Goal: Information Seeking & Learning: Learn about a topic

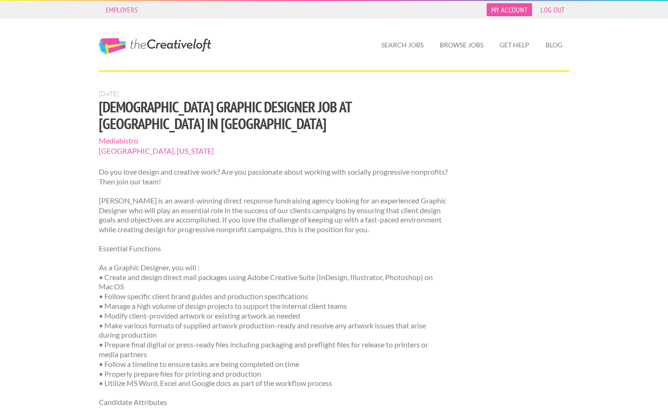
click at [511, 11] on link "My Account" at bounding box center [509, 9] width 45 height 13
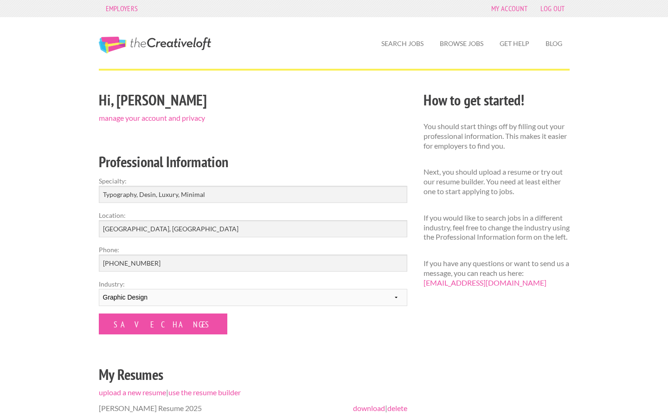
scroll to position [1, 0]
click at [161, 319] on input "Save Changes" at bounding box center [163, 324] width 129 height 21
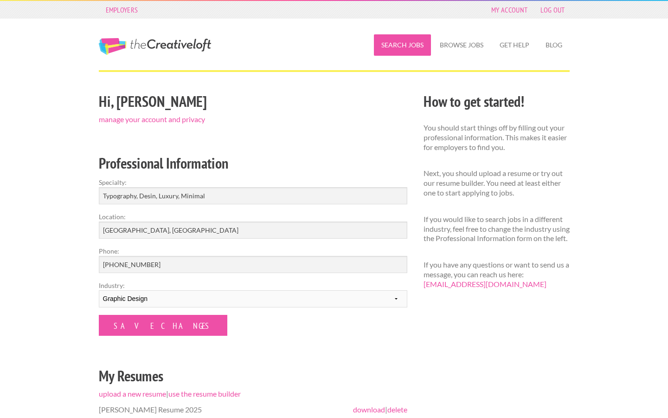
click at [415, 45] on link "Search Jobs" at bounding box center [402, 44] width 57 height 21
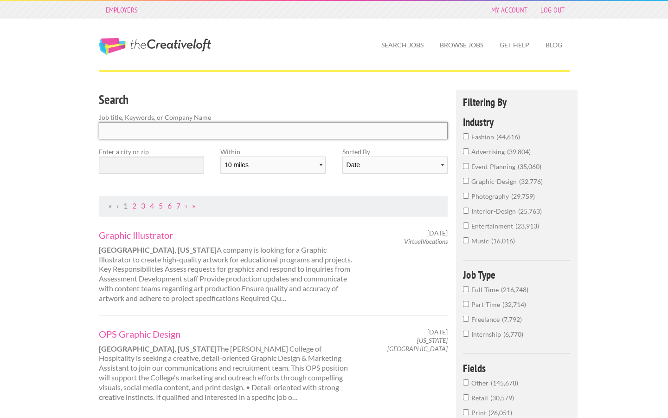
click at [187, 126] on input "Search" at bounding box center [274, 130] width 350 height 17
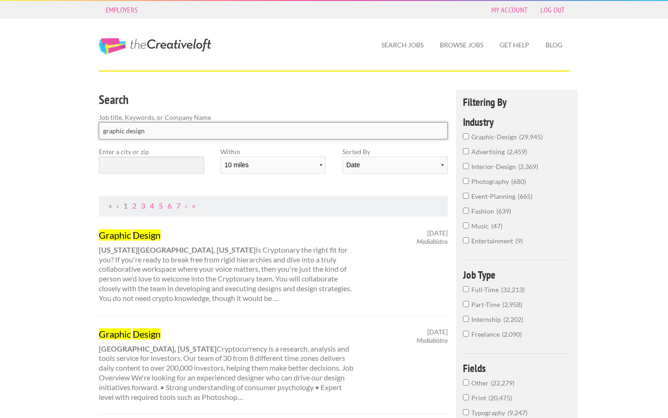
type input "graphic design"
click at [178, 160] on input "text" at bounding box center [151, 164] width 105 height 17
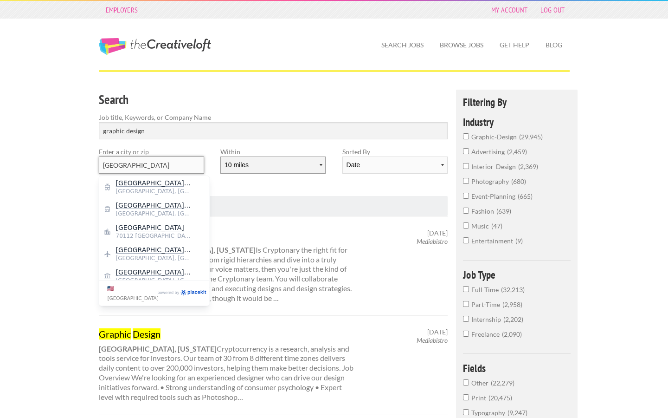
type input "new orleans"
click at [304, 160] on select "10 miles 20 miles 50 miles 100 miles 200 miles 300 miles 400 miles 500 miles" at bounding box center [272, 164] width 105 height 17
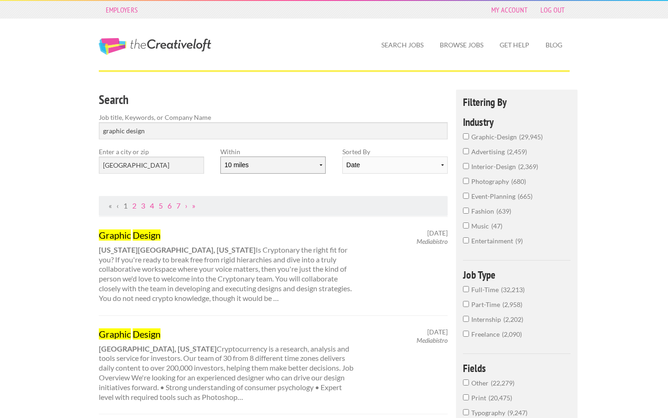
select select "50"
click at [220, 156] on select "10 miles 20 miles 50 miles 100 miles 200 miles 300 miles 400 miles 500 miles" at bounding box center [272, 164] width 105 height 17
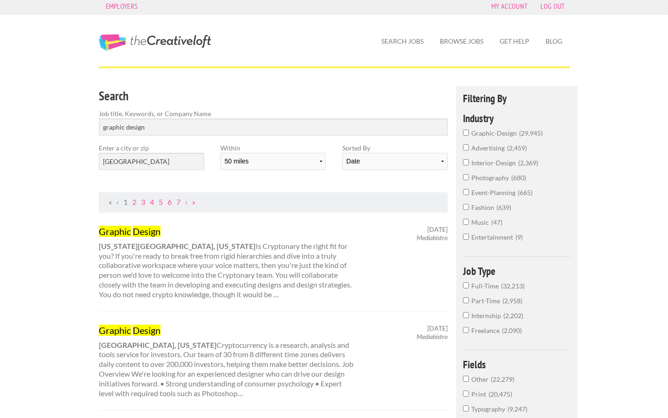
click at [359, 177] on div "Search Job title, Keywords, or Company Name graphic design Enter a city or zip …" at bounding box center [274, 139] width 366 height 106
click at [383, 163] on select "Date Relevance" at bounding box center [395, 161] width 105 height 17
select select "jobs"
click at [343, 153] on select "Date Relevance" at bounding box center [395, 161] width 105 height 17
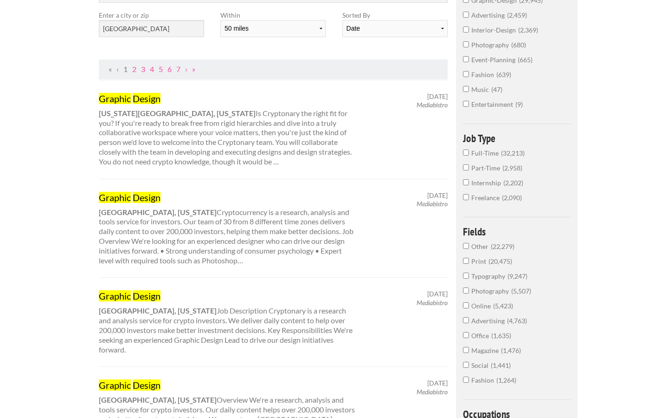
scroll to position [0, 0]
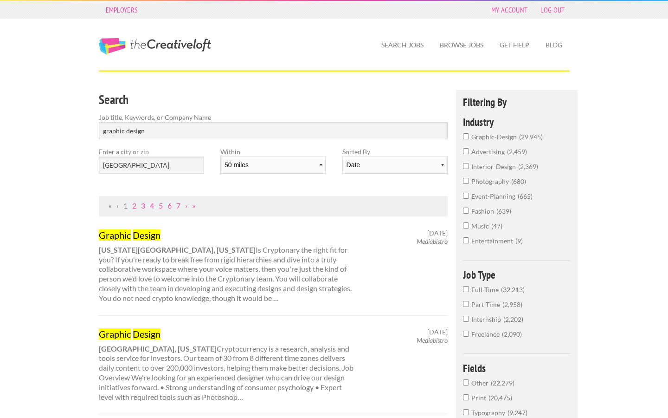
click at [464, 143] on label "graphic-design 29,945" at bounding box center [517, 139] width 108 height 15
click at [464, 139] on input "graphic-design 29,945" at bounding box center [466, 136] width 6 height 6
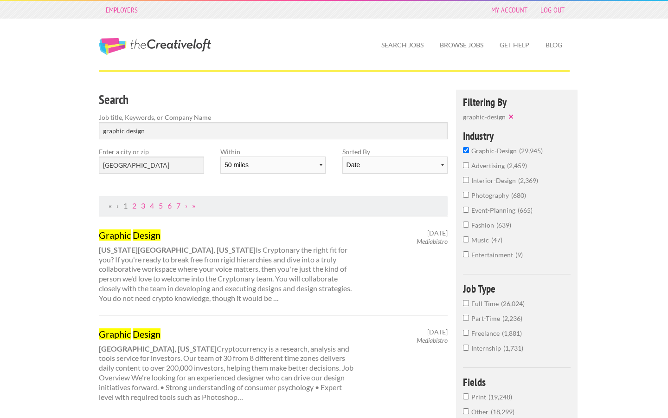
click at [466, 155] on label "graphic-design 29,945" at bounding box center [517, 153] width 108 height 15
click at [466, 153] on input "graphic-design 29,945" at bounding box center [466, 150] width 6 height 6
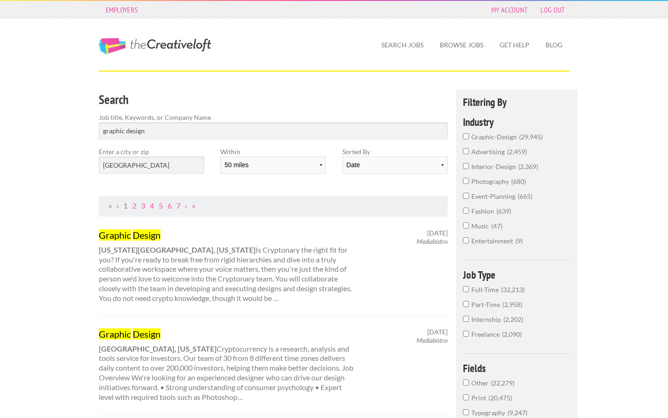
click at [466, 167] on input "interior-design 2,369" at bounding box center [466, 166] width 6 height 6
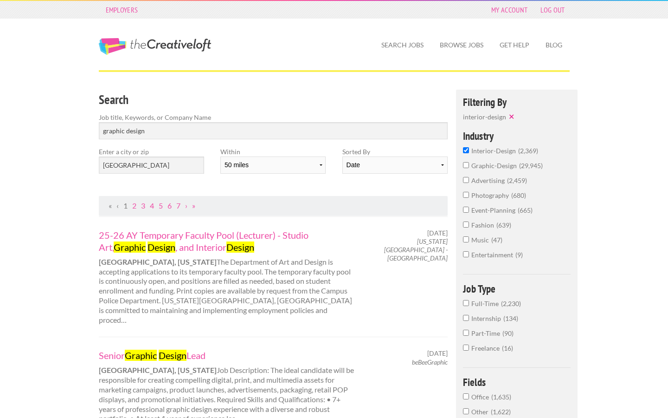
click at [465, 167] on input "graphic-design 29,945" at bounding box center [466, 165] width 6 height 6
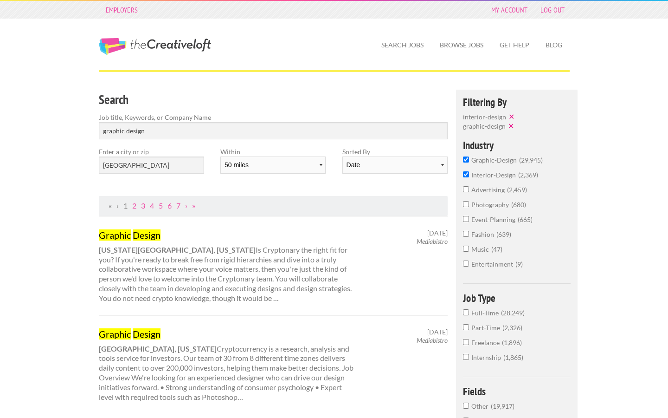
click at [467, 195] on label "advertising 2,459" at bounding box center [517, 192] width 108 height 15
click at [467, 192] on input "advertising 2,459" at bounding box center [466, 189] width 6 height 6
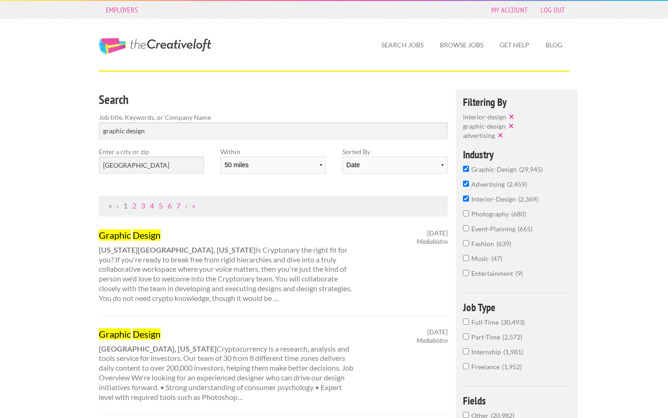
click at [470, 198] on label "interior-design 2,369" at bounding box center [517, 201] width 108 height 15
click at [469, 198] on input "interior-design 2,369" at bounding box center [466, 198] width 6 height 6
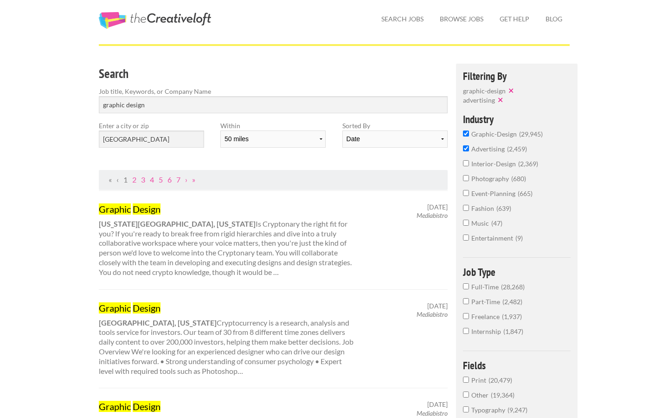
scroll to position [27, 0]
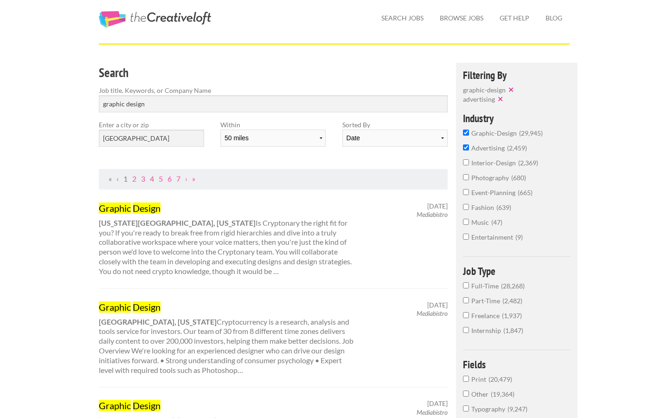
click at [474, 286] on span "Full-Time" at bounding box center [487, 286] width 30 height 8
click at [469, 286] on input "Full-Time 28,268" at bounding box center [466, 285] width 6 height 6
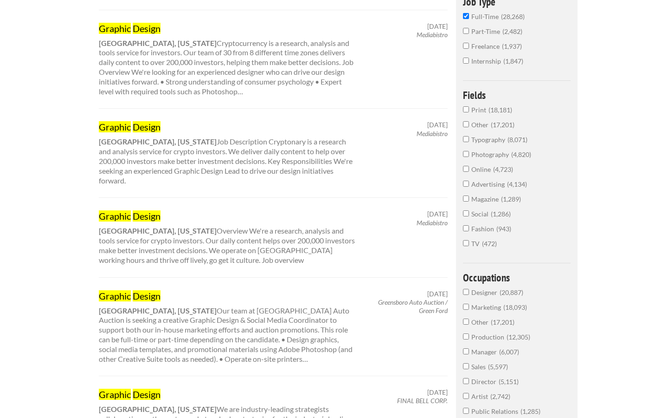
scroll to position [305, 0]
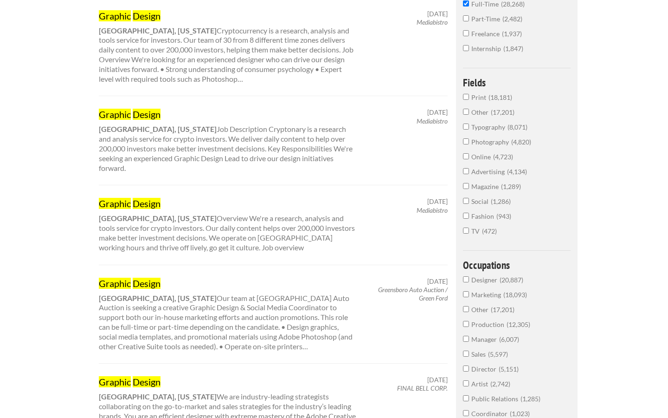
click at [482, 279] on span "Designer" at bounding box center [486, 280] width 28 height 8
click at [469, 279] on input "Designer 20,887" at bounding box center [466, 279] width 6 height 6
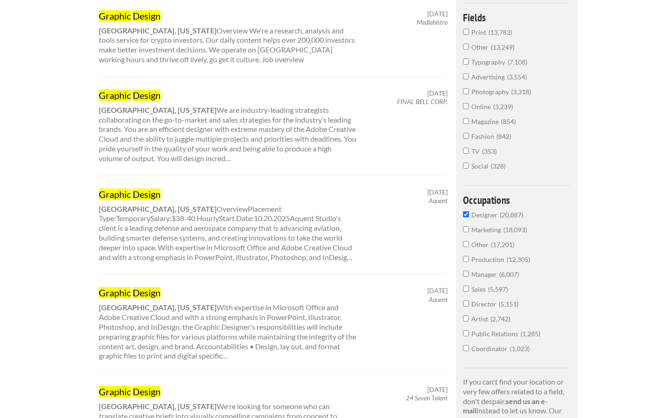
click at [479, 298] on label "Sales 5,597" at bounding box center [517, 291] width 108 height 15
click at [469, 292] on input "Sales 5,597" at bounding box center [466, 288] width 6 height 6
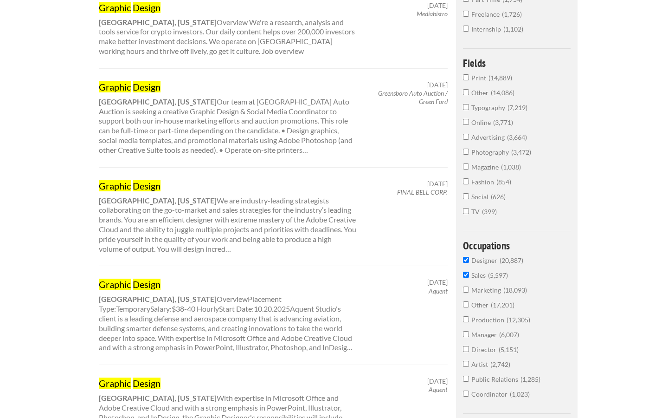
scroll to position [318, 0]
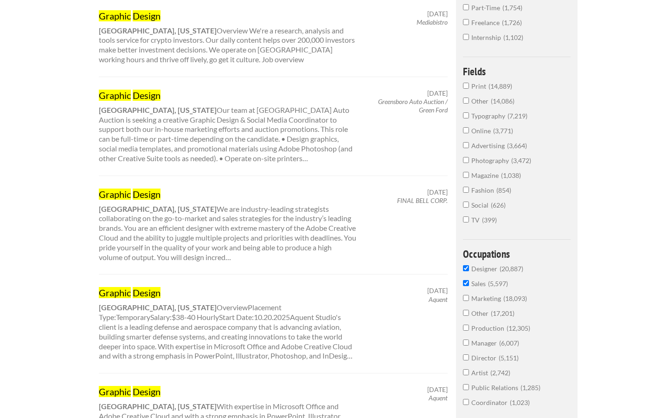
click at [479, 284] on span "Sales" at bounding box center [480, 283] width 17 height 8
click at [469, 284] on input "Sales 5,597" at bounding box center [466, 283] width 6 height 6
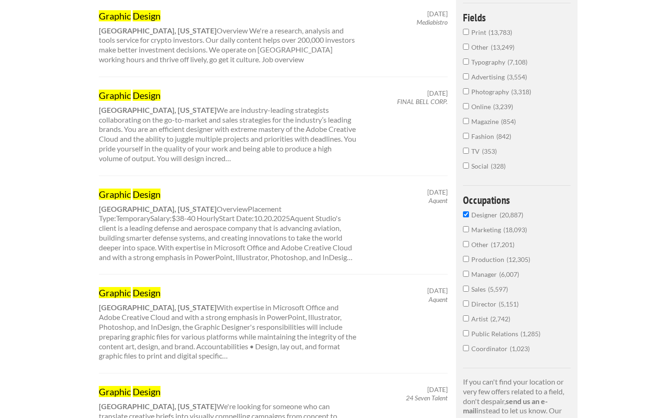
click at [486, 233] on span "Marketing" at bounding box center [488, 230] width 32 height 8
click at [469, 232] on input "Marketing 18,093" at bounding box center [466, 229] width 6 height 6
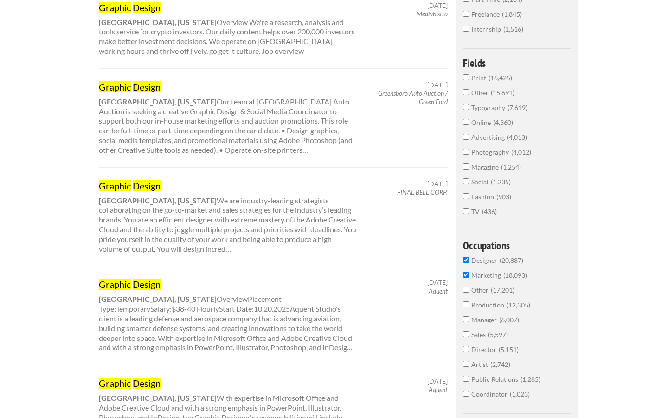
scroll to position [318, 0]
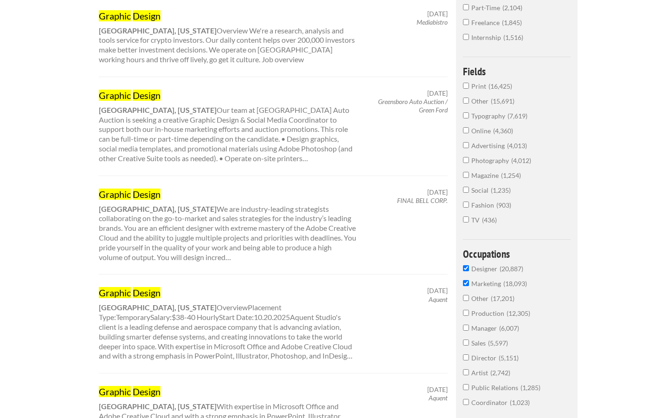
click at [479, 347] on span "Sales" at bounding box center [480, 343] width 17 height 8
click at [469, 345] on input "Sales 5,597" at bounding box center [466, 342] width 6 height 6
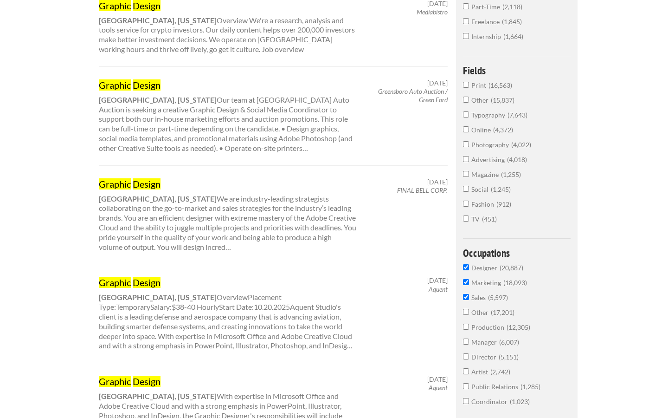
scroll to position [330, 0]
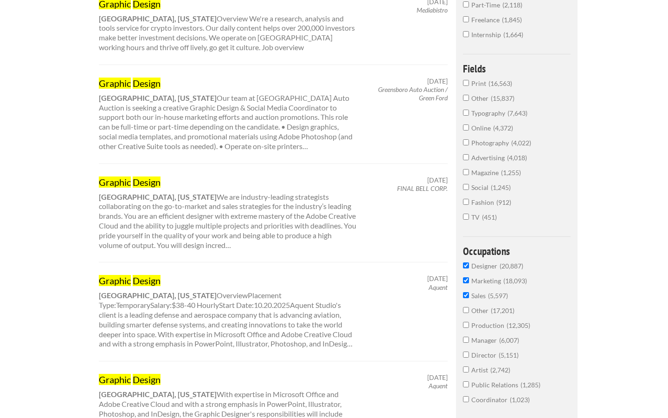
click at [480, 358] on span "Director" at bounding box center [485, 355] width 27 height 8
click at [469, 357] on input "Director 5,151" at bounding box center [466, 354] width 6 height 6
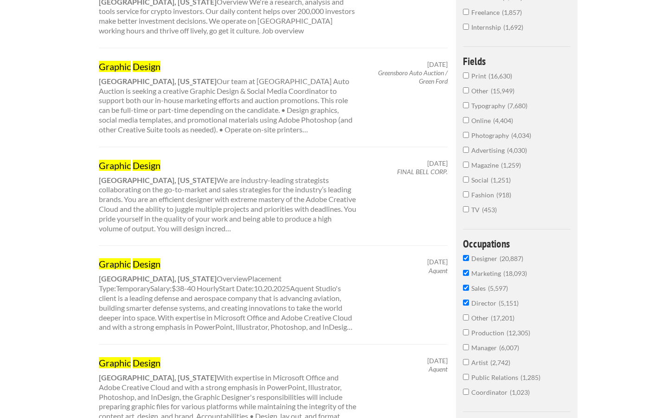
click at [478, 366] on span "Artist" at bounding box center [481, 362] width 19 height 8
click at [469, 365] on input "Artist 2,742" at bounding box center [466, 362] width 6 height 6
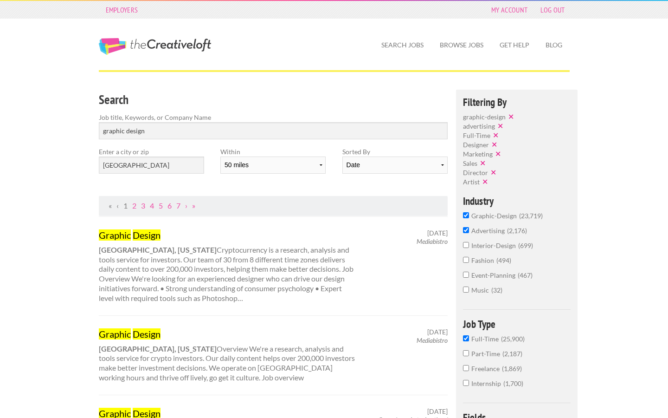
click at [148, 174] on div "Enter a city or zip new orleans" at bounding box center [152, 164] width 122 height 34
click at [148, 166] on input "new orleans" at bounding box center [151, 164] width 105 height 17
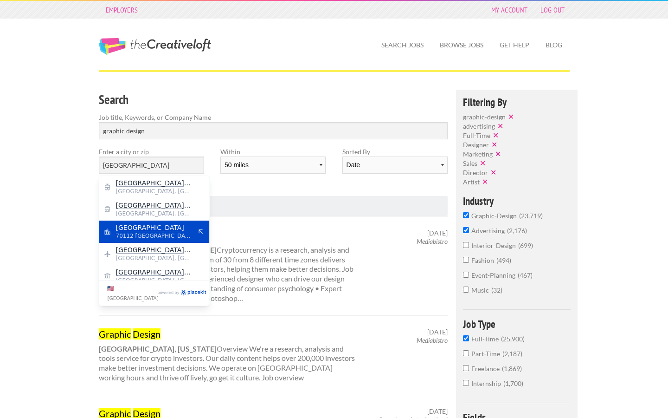
click at [168, 225] on span "New Orleans" at bounding box center [154, 227] width 76 height 8
type input "New Orleans"
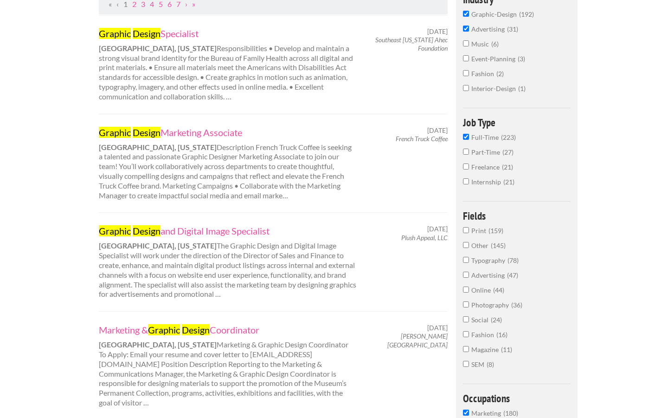
scroll to position [203, 0]
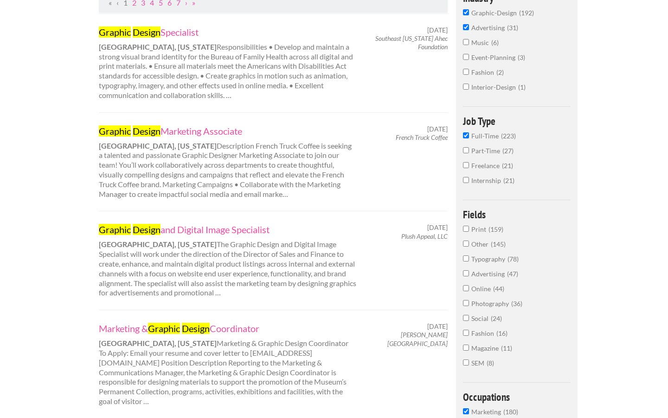
drag, startPoint x: 399, startPoint y: 234, endPoint x: 450, endPoint y: 235, distance: 51.5
click at [450, 235] on div "July 11, 2025 Plush Appeal, LLC" at bounding box center [410, 231] width 91 height 17
click at [421, 235] on em "Plush Appeal, LLC" at bounding box center [425, 236] width 46 height 8
drag, startPoint x: 402, startPoint y: 236, endPoint x: 447, endPoint y: 237, distance: 45.5
click at [447, 237] on em "Plush Appeal, LLC" at bounding box center [425, 236] width 46 height 8
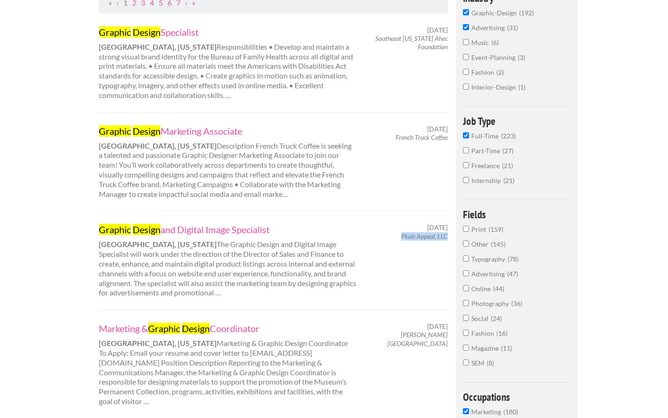
copy em "Plush Appeal, LLC"
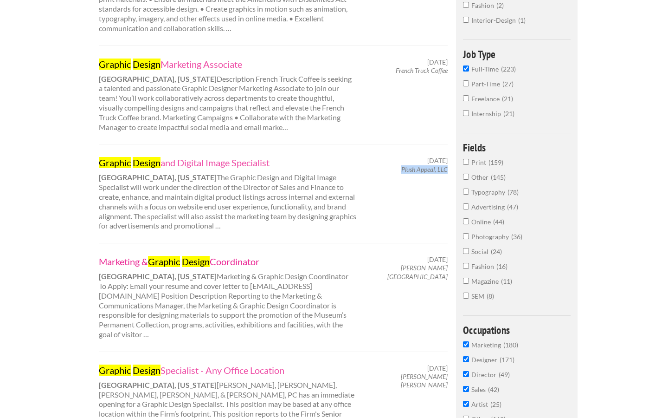
click at [217, 261] on link "Marketing & Graphic Design Coordinator" at bounding box center [228, 261] width 258 height 12
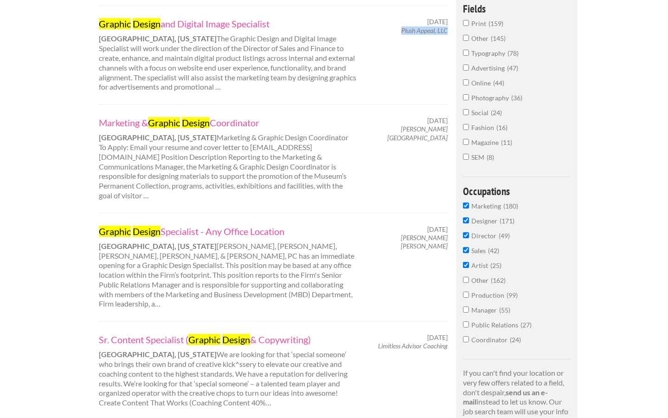
scroll to position [409, 0]
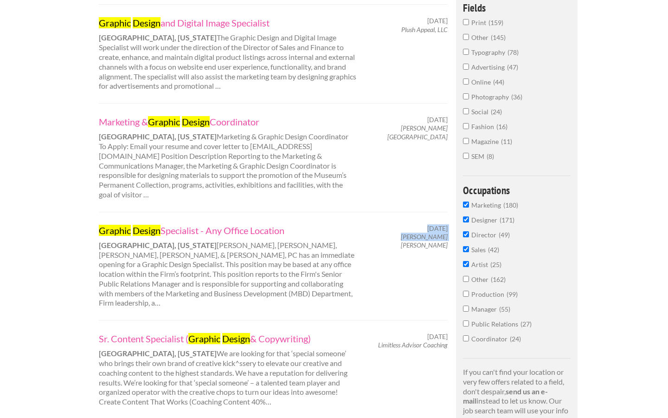
drag, startPoint x: 404, startPoint y: 230, endPoint x: 448, endPoint y: 226, distance: 43.8
click at [448, 226] on div "June 22, 2025 Baker Donelson" at bounding box center [410, 237] width 91 height 26
drag, startPoint x: 407, startPoint y: 227, endPoint x: 447, endPoint y: 227, distance: 39.9
click at [447, 233] on em "Baker Donelson" at bounding box center [424, 241] width 47 height 16
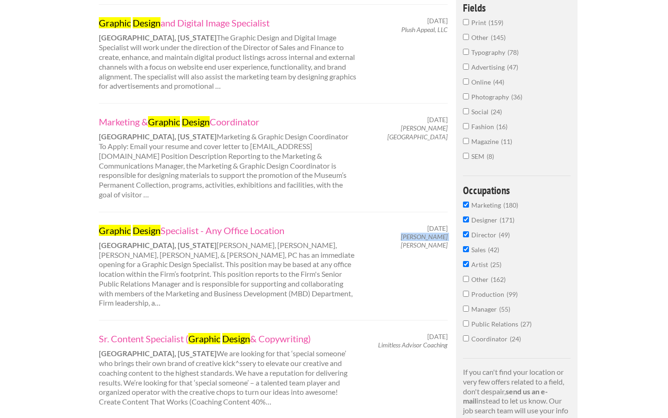
copy em "Baker Donelson"
click at [98, 264] on div "Graphic Design Specialist - Any Office Location New Orleans, Louisiana Baker, D…" at bounding box center [228, 266] width 274 height 84
click at [267, 224] on link "Graphic Design Specialist - Any Office Location" at bounding box center [228, 230] width 258 height 12
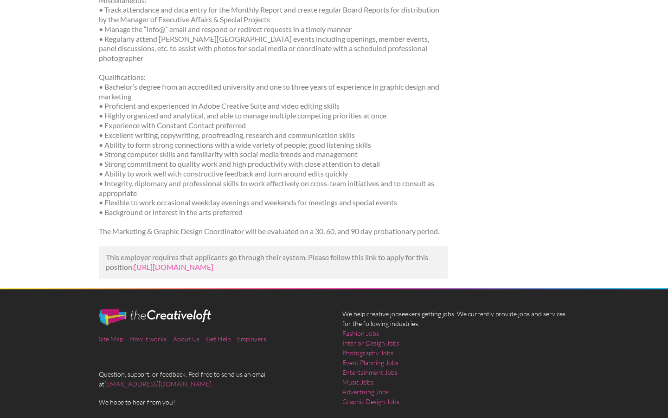
scroll to position [500, 0]
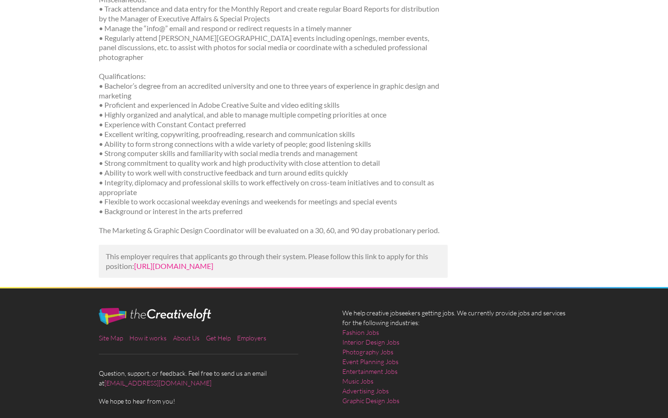
click at [214, 261] on link "https://worknola.com/job/349080/marketing--graphic-design-coordinator?utm_campa…" at bounding box center [173, 265] width 79 height 9
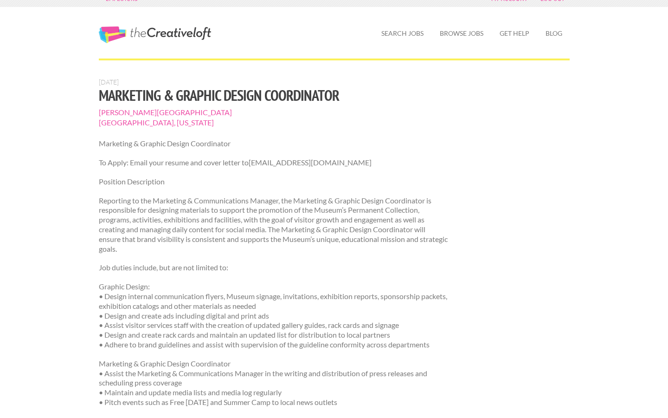
scroll to position [0, 0]
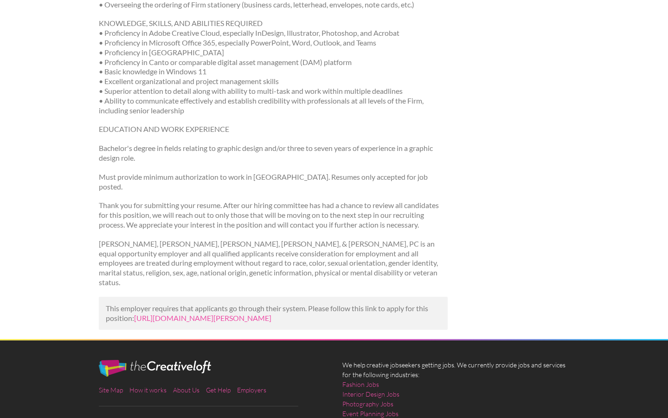
scroll to position [559, 0]
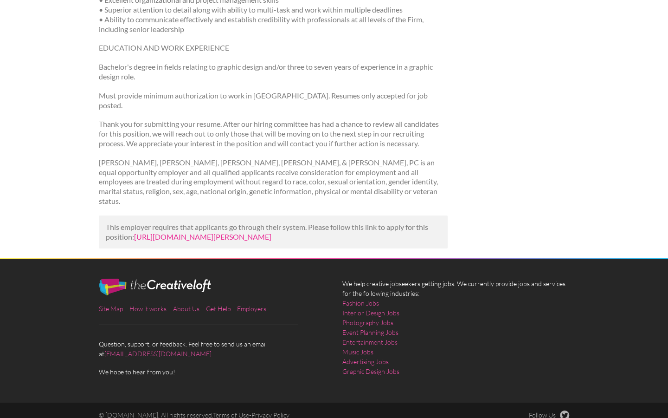
click at [257, 232] on link "https://www.ziprecruiter.com/c/Baker-Donelson/Job/Graphic-Design-Specialist-Any…" at bounding box center [202, 236] width 137 height 9
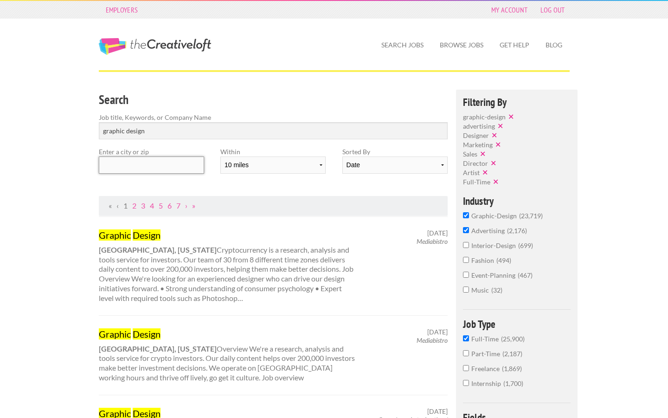
click at [156, 164] on input "text" at bounding box center [151, 164] width 105 height 17
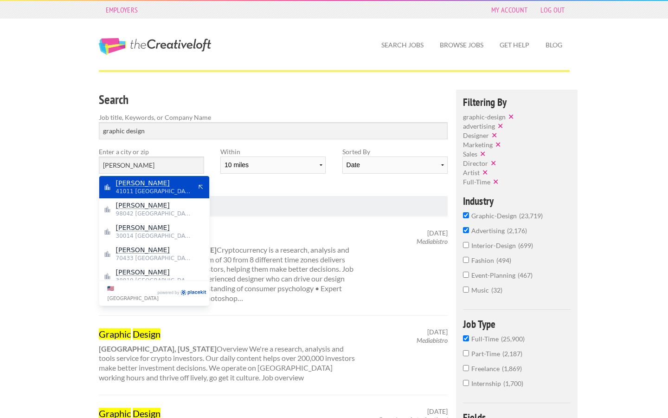
click at [171, 192] on span "41011 [GEOGRAPHIC_DATA]" at bounding box center [154, 191] width 76 height 8
type input "[PERSON_NAME]"
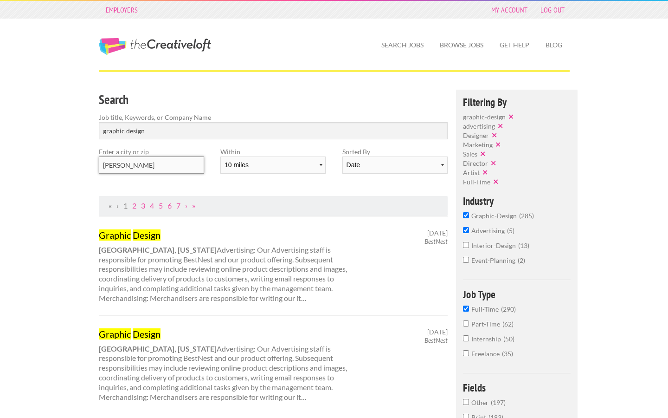
click at [160, 165] on input "[PERSON_NAME]" at bounding box center [151, 164] width 105 height 17
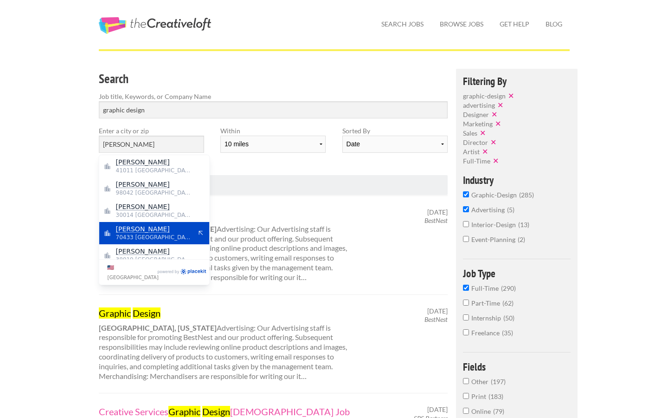
click at [148, 231] on span "Covington" at bounding box center [154, 229] width 76 height 8
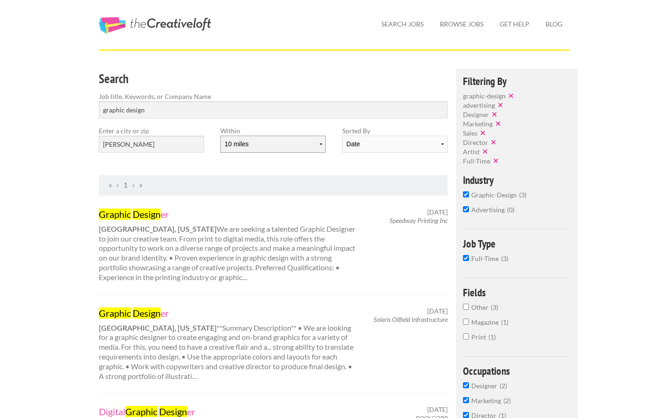
click at [267, 140] on select "10 miles 20 miles 50 miles 100 miles 200 miles 300 miles 400 miles 500 miles" at bounding box center [272, 144] width 105 height 17
select select "20"
click at [220, 136] on select "10 miles 20 miles 50 miles 100 miles 200 miles 300 miles 400 miles 500 miles" at bounding box center [272, 144] width 105 height 17
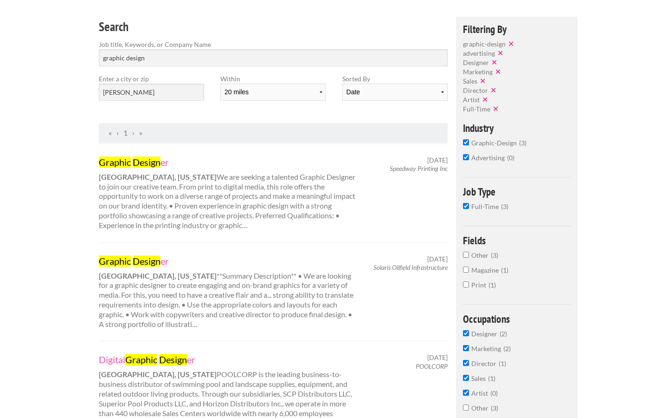
scroll to position [86, 0]
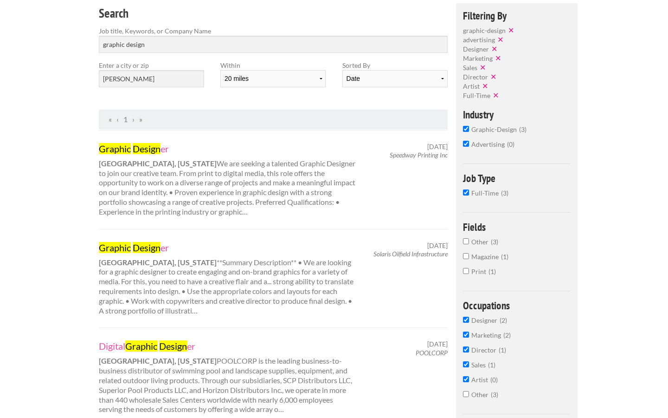
click at [468, 259] on input "Magazine 1" at bounding box center [466, 256] width 6 height 6
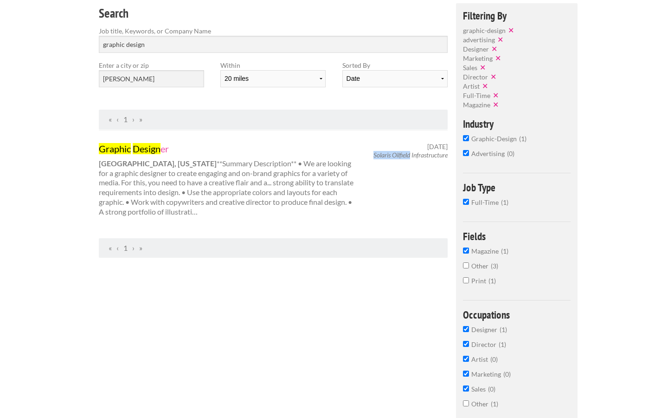
drag, startPoint x: 408, startPoint y: 155, endPoint x: 447, endPoint y: 156, distance: 39.0
click at [447, 156] on span "Solaris Oilfield Infrastructure" at bounding box center [411, 155] width 74 height 8
copy em "Solaris Oilfield"
click at [147, 148] on mark "Design" at bounding box center [147, 148] width 28 height 11
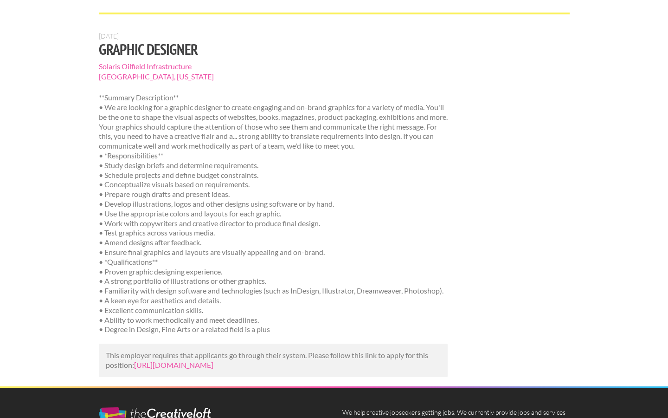
scroll to position [207, 0]
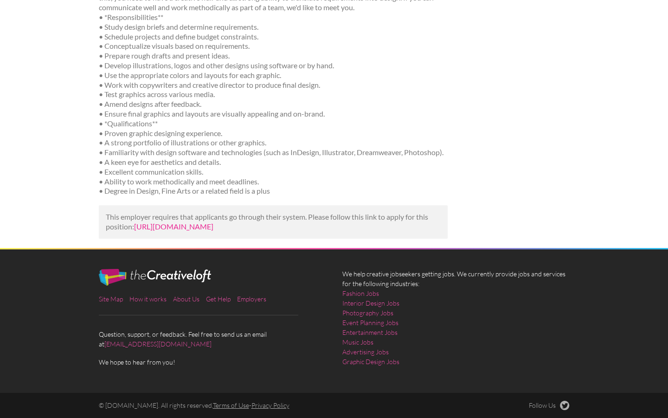
click at [185, 222] on link "https://www.linkedin.com/jobs/view/graphic-designer-at-solaris-oilfield-infrast…" at bounding box center [173, 226] width 79 height 9
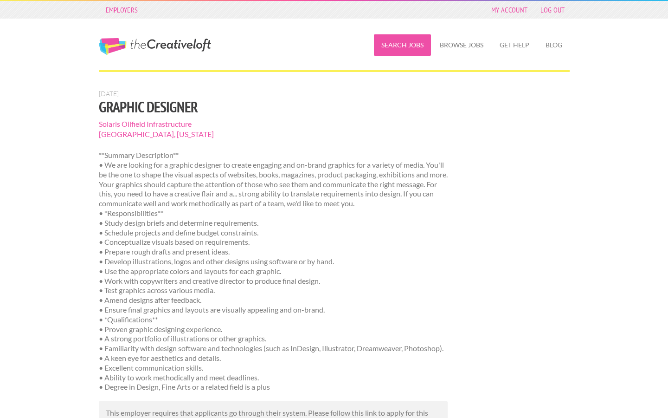
click at [390, 50] on link "Search Jobs" at bounding box center [402, 44] width 57 height 21
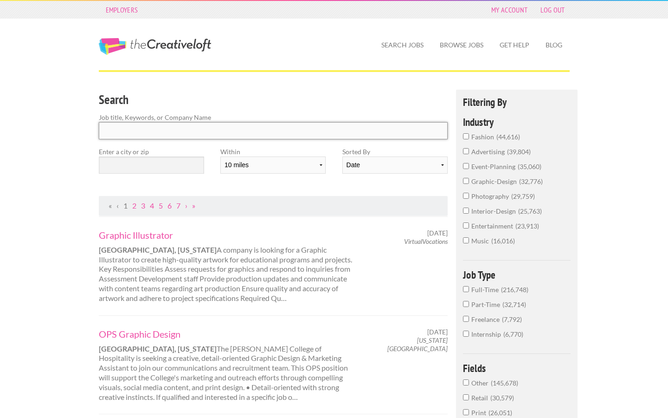
click at [148, 130] on input "Search" at bounding box center [274, 130] width 350 height 17
click at [131, 165] on input "text" at bounding box center [151, 164] width 105 height 17
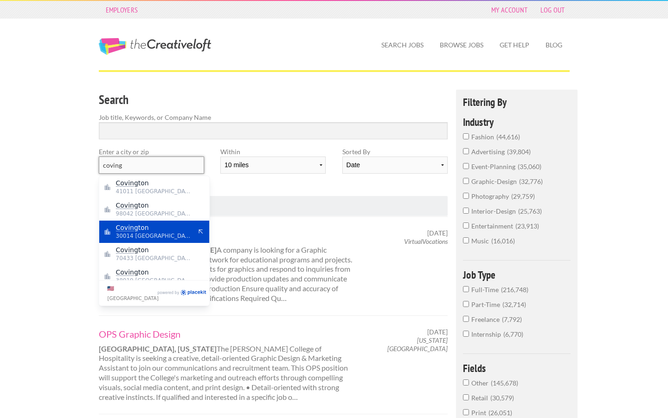
scroll to position [7, 0]
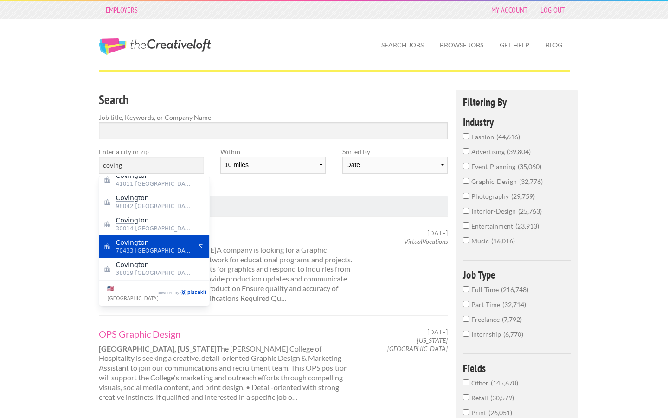
click at [145, 241] on span "Coving ton" at bounding box center [154, 242] width 76 height 8
type input "Covington"
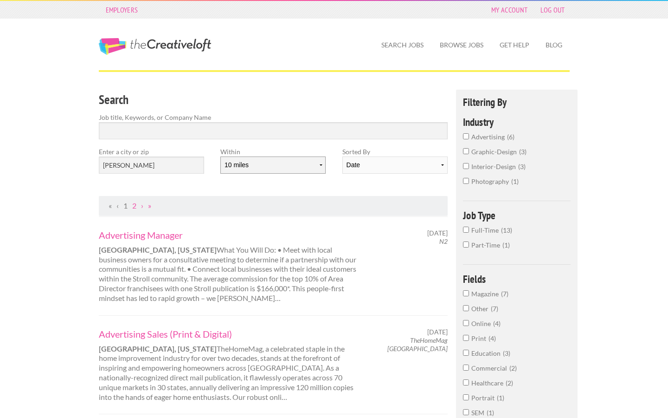
click at [317, 167] on select "10 miles 20 miles 50 miles 100 miles 200 miles 300 miles 400 miles 500 miles" at bounding box center [272, 164] width 105 height 17
select select "50"
click at [220, 156] on select "10 miles 20 miles 50 miles 100 miles 200 miles 300 miles 400 miles 500 miles" at bounding box center [272, 164] width 105 height 17
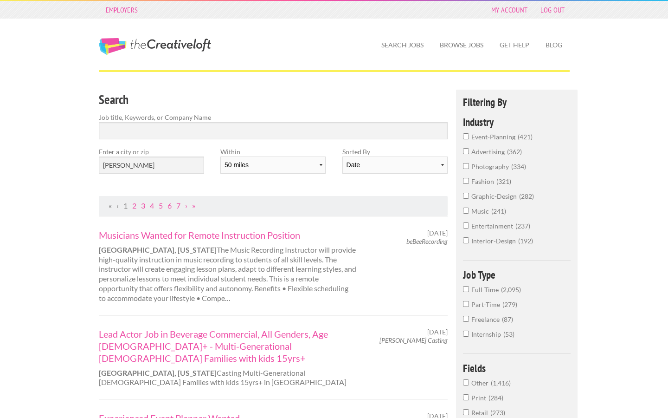
click at [465, 152] on input "advertising 362" at bounding box center [466, 151] width 6 height 6
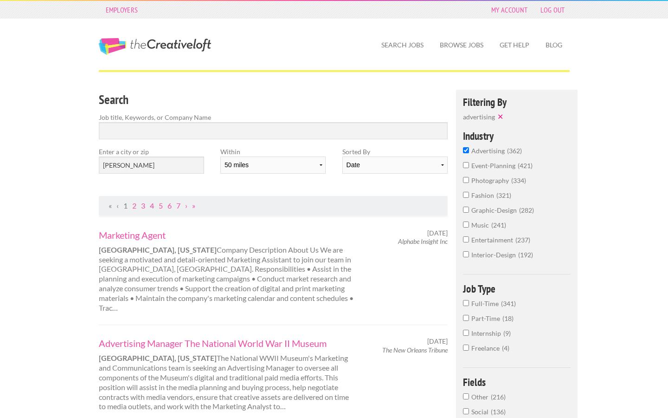
click at [466, 212] on input "graphic-design 282" at bounding box center [466, 210] width 6 height 6
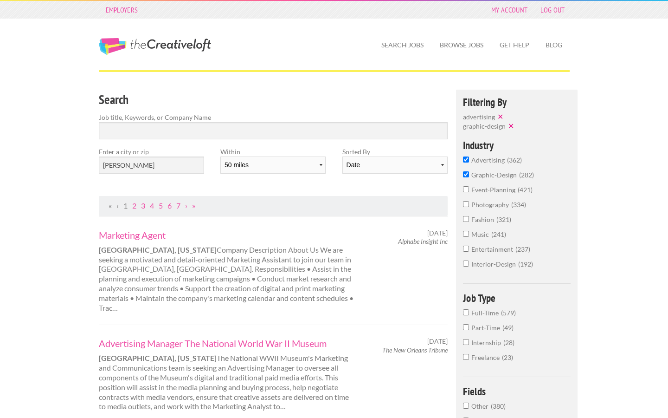
click at [470, 266] on label "interior-design 192" at bounding box center [517, 266] width 108 height 15
click at [469, 266] on input "interior-design 192" at bounding box center [466, 263] width 6 height 6
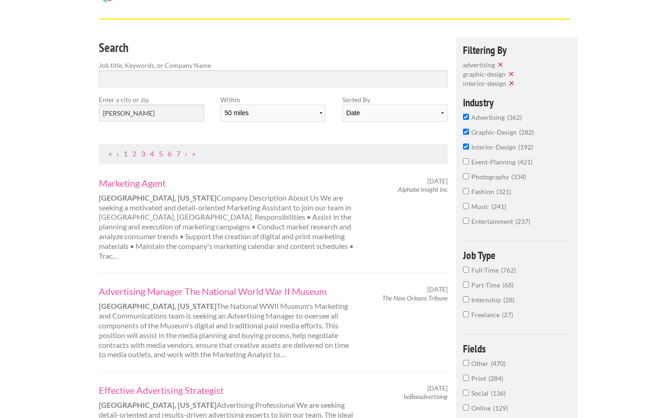
scroll to position [57, 0]
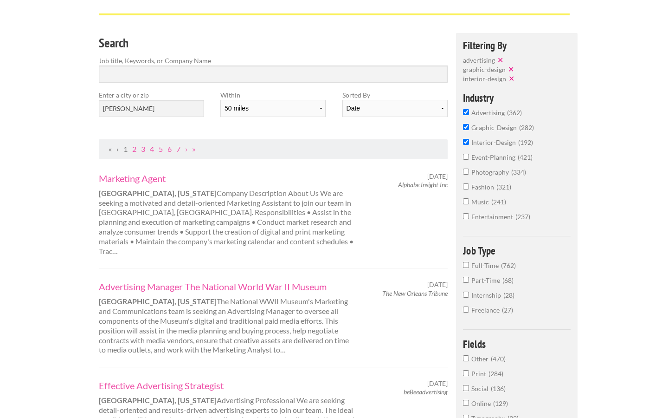
click at [481, 268] on span "Full-Time" at bounding box center [487, 265] width 30 height 8
click at [469, 268] on input "Full-Time 762" at bounding box center [466, 265] width 6 height 6
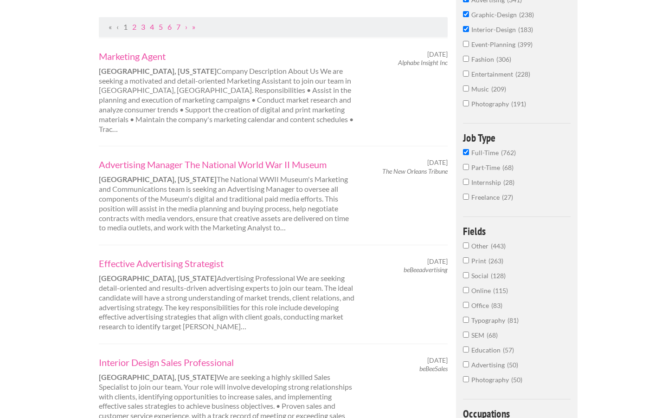
scroll to position [191, 0]
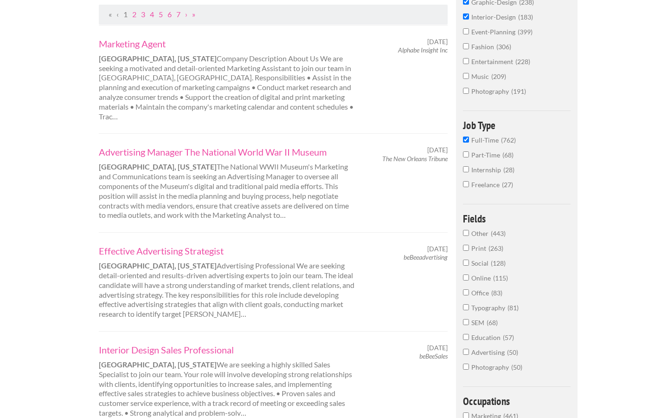
click at [485, 264] on span "Social" at bounding box center [481, 263] width 19 height 8
click at [469, 264] on input "Social 128" at bounding box center [466, 262] width 6 height 6
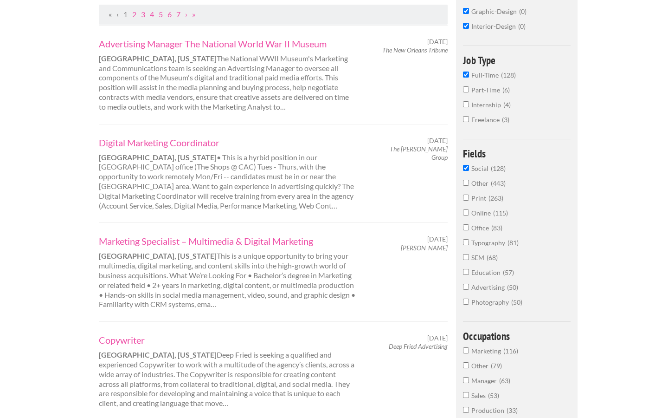
scroll to position [194, 0]
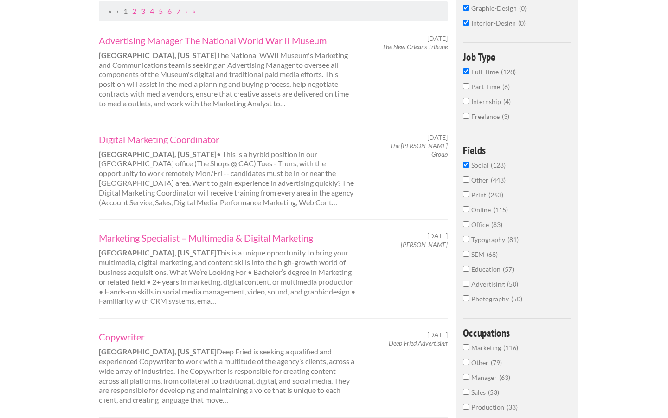
click at [490, 284] on span "Advertising" at bounding box center [490, 284] width 36 height 8
click at [469, 284] on input "Advertising 50" at bounding box center [466, 283] width 6 height 6
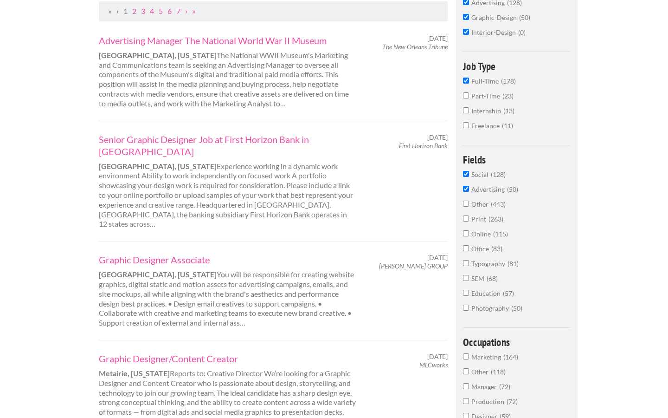
click at [487, 265] on span "Typography" at bounding box center [490, 263] width 36 height 8
click at [469, 265] on input "Typography 81" at bounding box center [466, 263] width 6 height 6
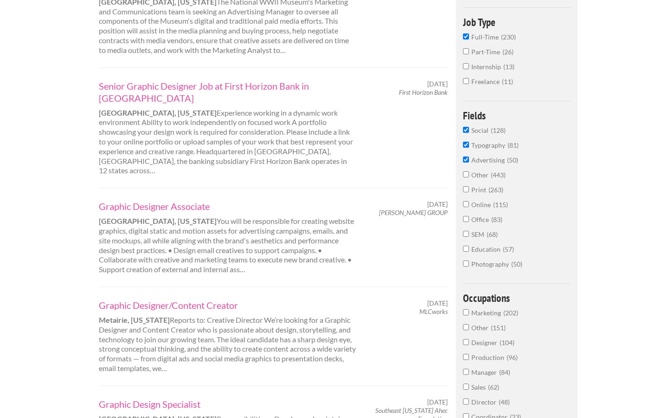
scroll to position [299, 0]
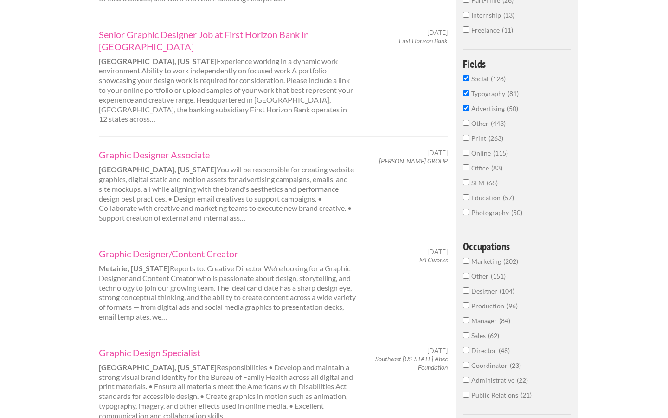
click at [488, 291] on span "Designer" at bounding box center [486, 291] width 28 height 8
click at [469, 291] on input "Designer 104" at bounding box center [466, 290] width 6 height 6
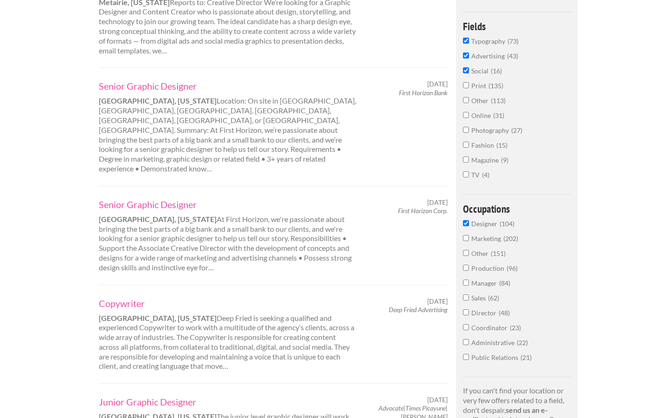
scroll to position [357, 0]
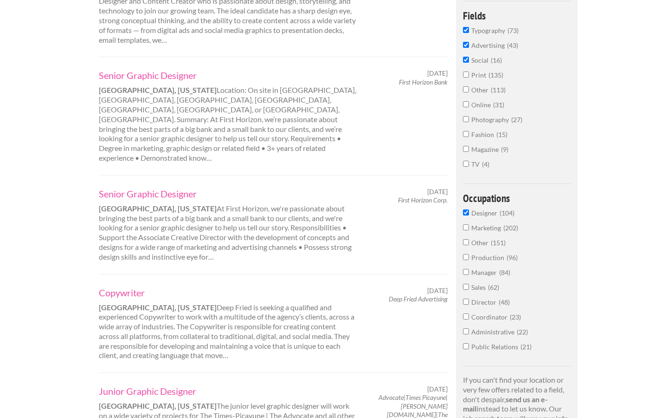
click at [481, 232] on span "Marketing" at bounding box center [488, 228] width 32 height 8
click at [469, 230] on input "Marketing 202" at bounding box center [466, 227] width 6 height 6
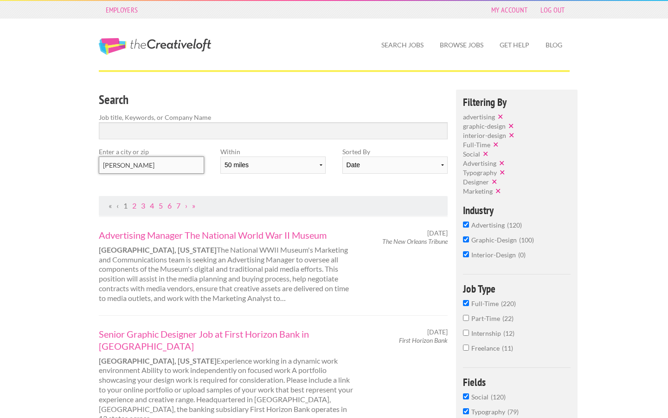
click at [172, 161] on input "Covington" at bounding box center [151, 164] width 105 height 17
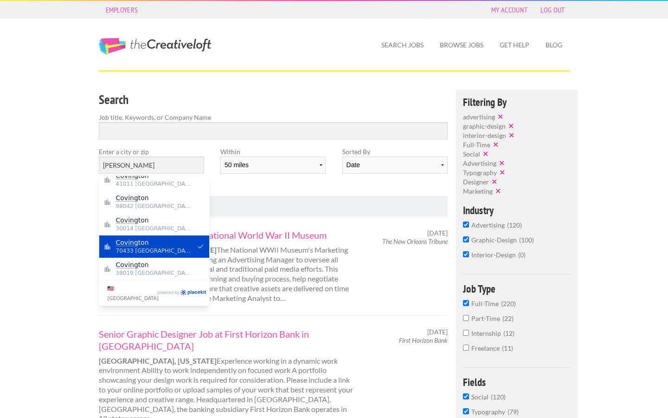
click at [202, 245] on button "Apply suggestion" at bounding box center [201, 246] width 8 height 8
click at [154, 240] on span "Coving ton" at bounding box center [154, 242] width 76 height 8
type input "Covington"
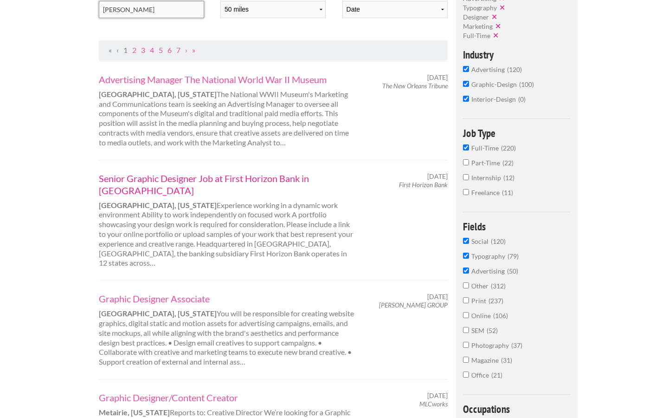
scroll to position [156, 0]
drag, startPoint x: 392, startPoint y: 294, endPoint x: 424, endPoint y: 293, distance: 32.5
click at [424, 293] on div "October 11, 2025 BROBSTON GROUP" at bounding box center [410, 300] width 91 height 17
click at [424, 300] on em "BROBSTON GROUP" at bounding box center [413, 304] width 69 height 8
drag, startPoint x: 394, startPoint y: 295, endPoint x: 447, endPoint y: 295, distance: 52.9
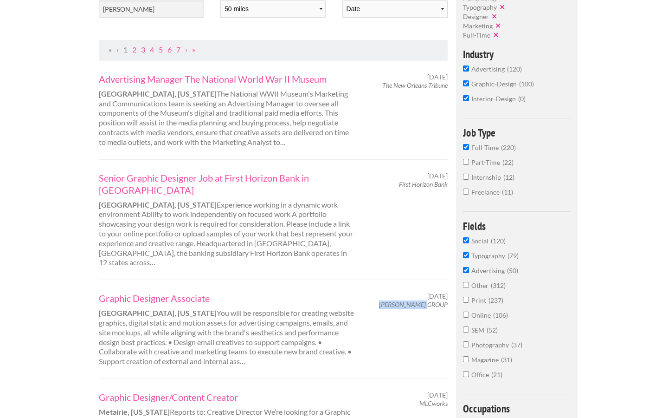
click at [447, 300] on em "BROBSTON GROUP" at bounding box center [413, 304] width 69 height 8
copy em "BROBSTON GROUP"
click at [129, 292] on link "Graphic Designer Associate" at bounding box center [228, 298] width 258 height 12
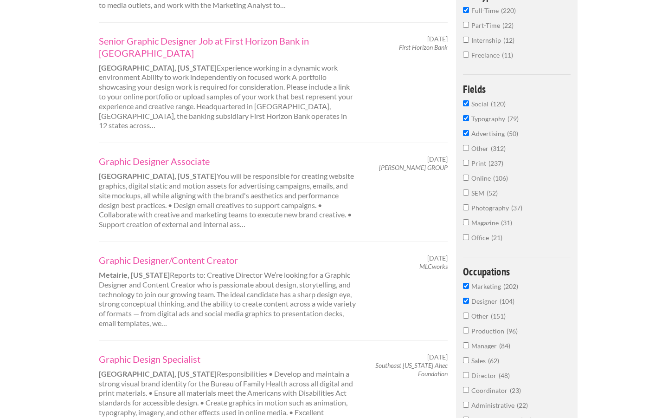
scroll to position [294, 0]
drag, startPoint x: 420, startPoint y: 255, endPoint x: 447, endPoint y: 259, distance: 27.1
click at [447, 261] on em "MLCworks" at bounding box center [434, 265] width 28 height 8
copy em "MLCworks"
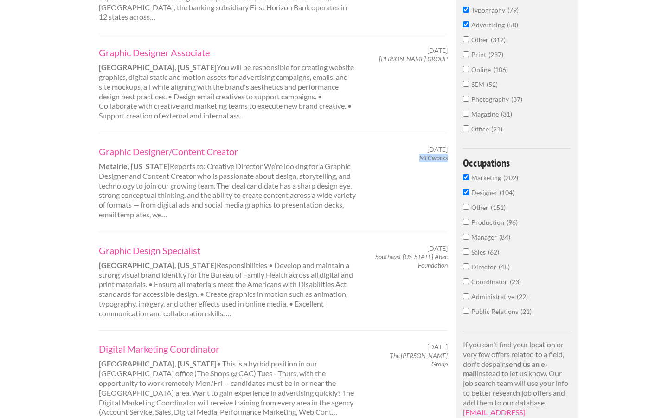
scroll to position [402, 0]
drag, startPoint x: 380, startPoint y: 246, endPoint x: 447, endPoint y: 255, distance: 67.0
click at [447, 255] on em "Southeast Louisiana Ahec Foundation" at bounding box center [412, 260] width 72 height 16
copy em "Southeast Louisiana Ahec Foundation"
click at [181, 244] on link "Graphic Design Specialist" at bounding box center [228, 250] width 258 height 12
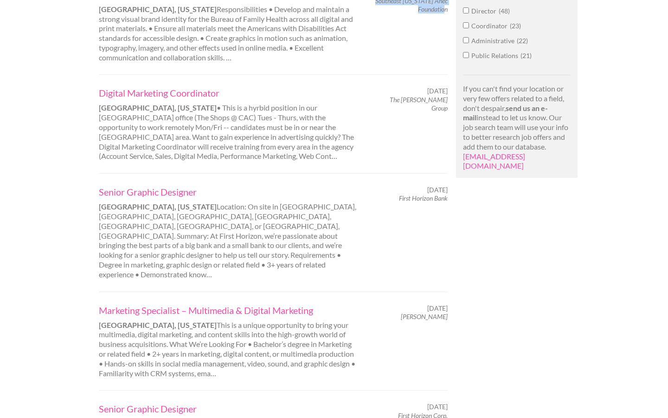
scroll to position [664, 0]
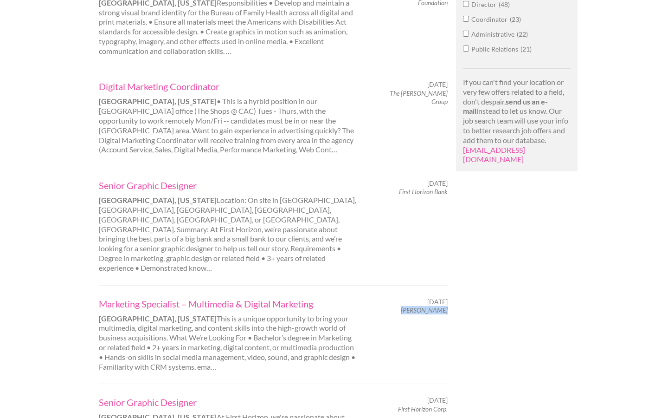
drag, startPoint x: 415, startPoint y: 282, endPoint x: 447, endPoint y: 284, distance: 33.0
click at [447, 306] on em "Seiler Tucker" at bounding box center [424, 310] width 47 height 8
copy em "Seiler Tucker"
click at [162, 298] on link "Marketing Specialist – Multimedia & Digital Marketing" at bounding box center [228, 304] width 258 height 12
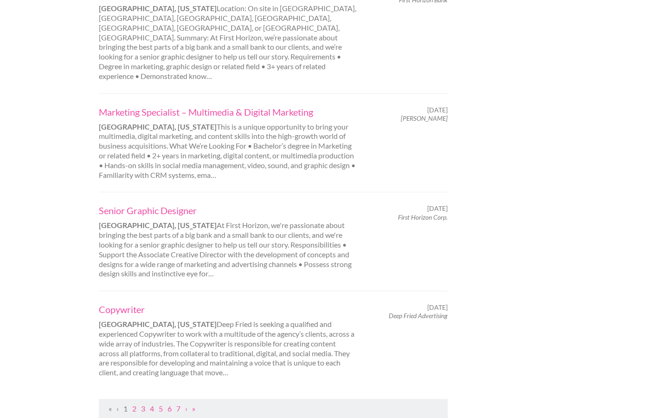
scroll to position [870, 0]
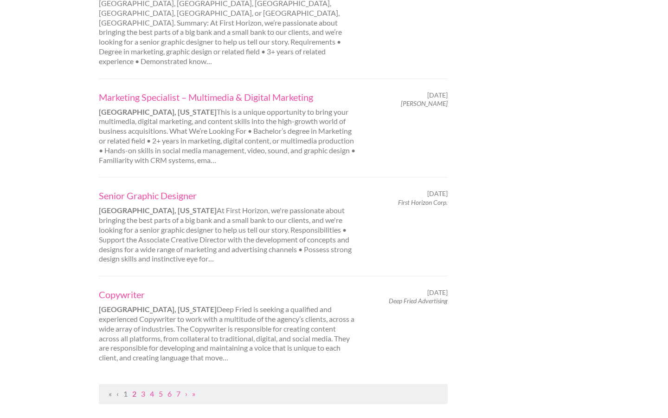
click at [133, 389] on link "2" at bounding box center [134, 393] width 4 height 9
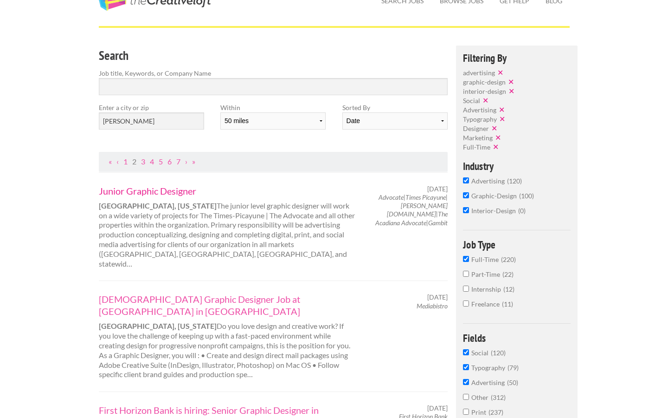
scroll to position [45, 0]
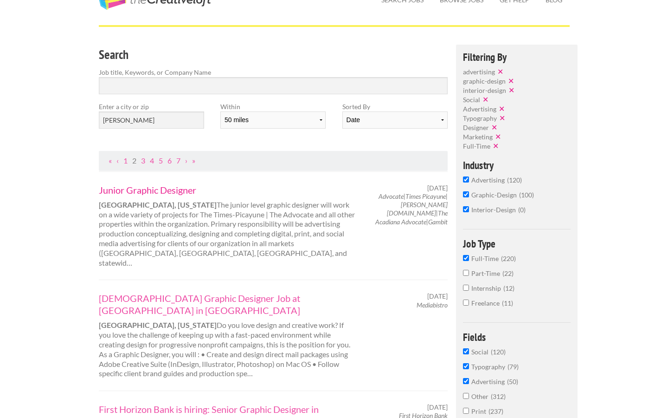
click at [145, 191] on link "Junior Graphic Designer" at bounding box center [228, 190] width 258 height 12
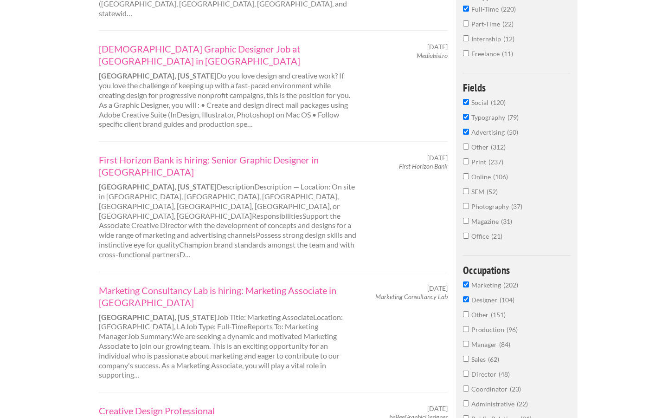
scroll to position [300, 0]
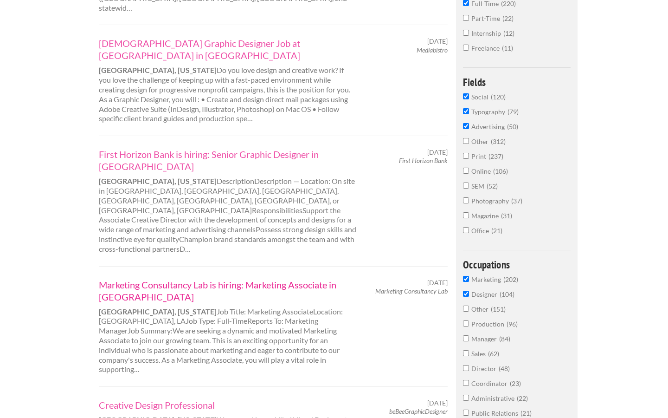
click at [140, 279] on link "Marketing Consultancy Lab is hiring: Marketing Associate in New Orleans" at bounding box center [228, 291] width 258 height 24
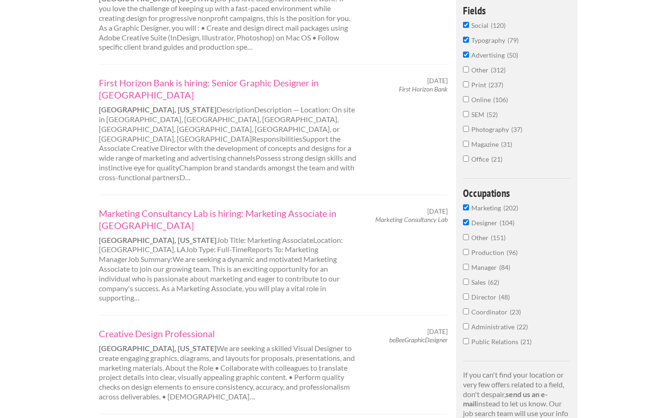
scroll to position [373, 0]
click at [148, 326] on link "Creative Design Professional" at bounding box center [228, 332] width 258 height 12
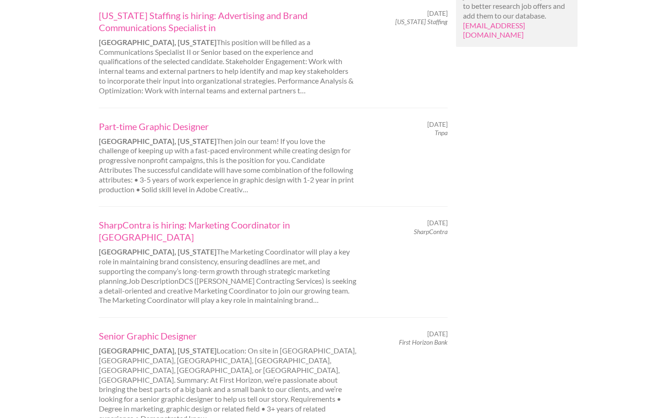
scroll to position [804, 0]
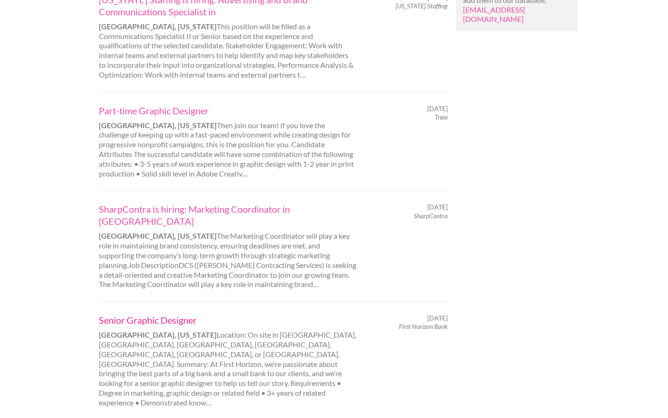
click at [141, 314] on link "Senior Graphic Designer" at bounding box center [228, 320] width 258 height 12
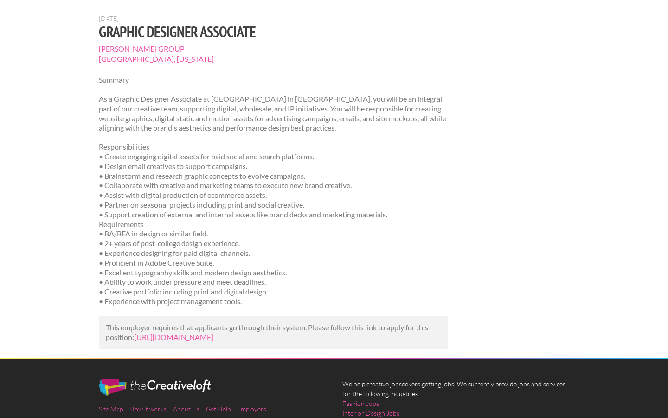
scroll to position [77, 0]
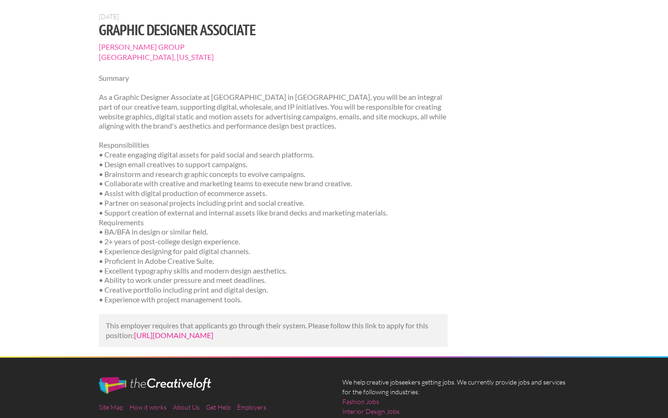
click at [214, 337] on link "[URL][DOMAIN_NAME]" at bounding box center [173, 334] width 79 height 9
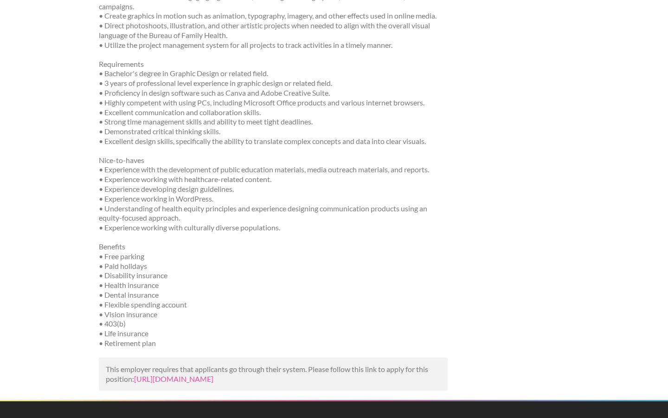
scroll to position [344, 0]
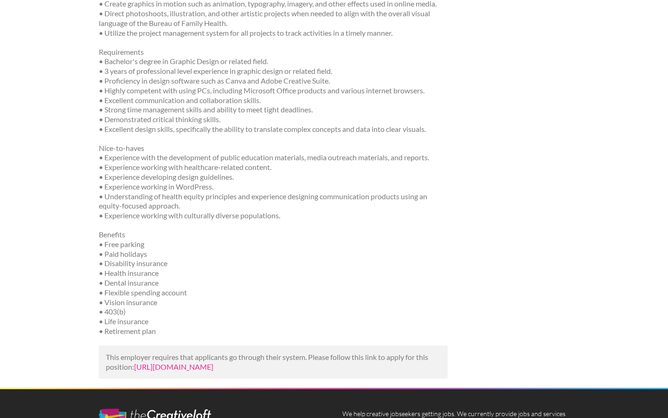
click at [214, 366] on link "[URL][DOMAIN_NAME]" at bounding box center [173, 366] width 79 height 9
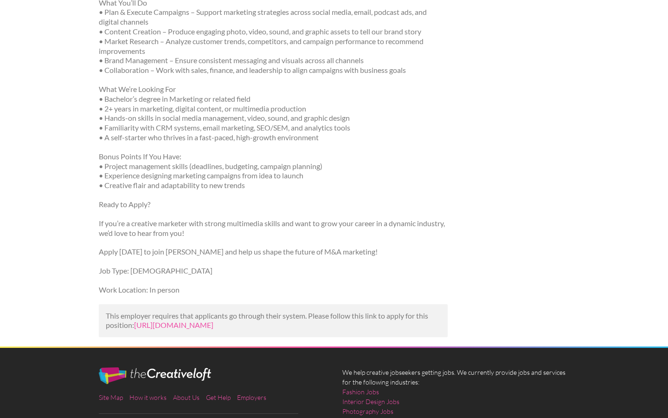
scroll to position [249, 0]
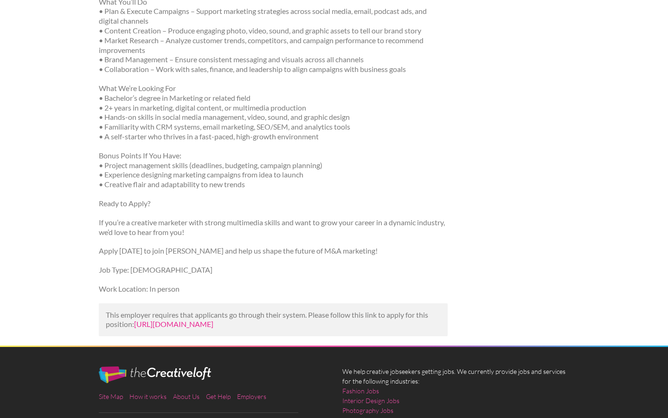
click at [190, 328] on link "[URL][DOMAIN_NAME]" at bounding box center [173, 323] width 79 height 9
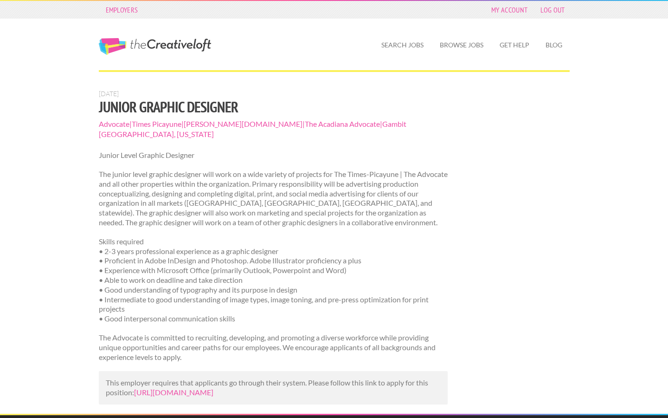
scroll to position [55, 0]
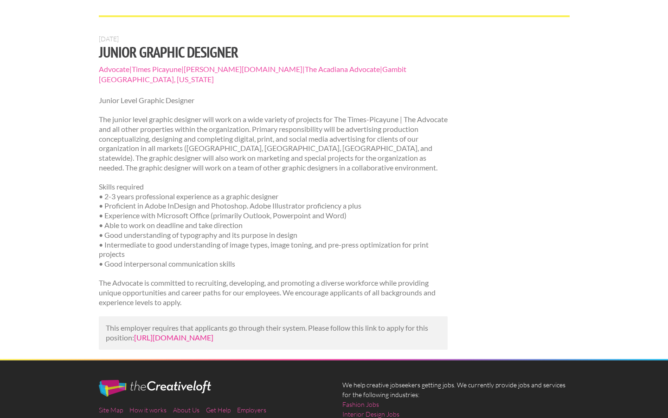
click at [198, 342] on link "https://worknola.com/job/331078/junior-graphic-designer?utm_campaign=google_job…" at bounding box center [173, 337] width 79 height 9
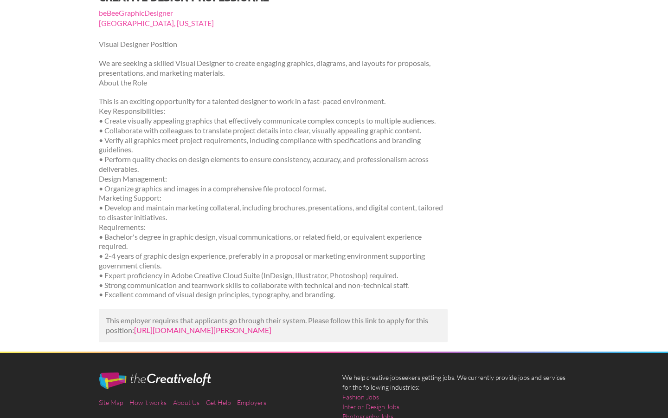
scroll to position [112, 0]
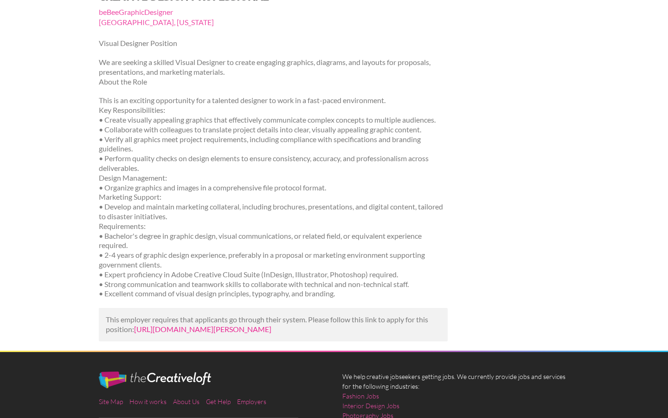
click at [197, 333] on link "[URL][DOMAIN_NAME][PERSON_NAME]" at bounding box center [202, 328] width 137 height 9
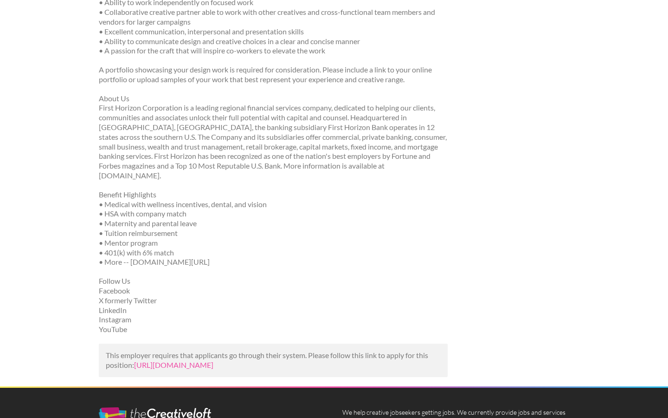
scroll to position [422, 0]
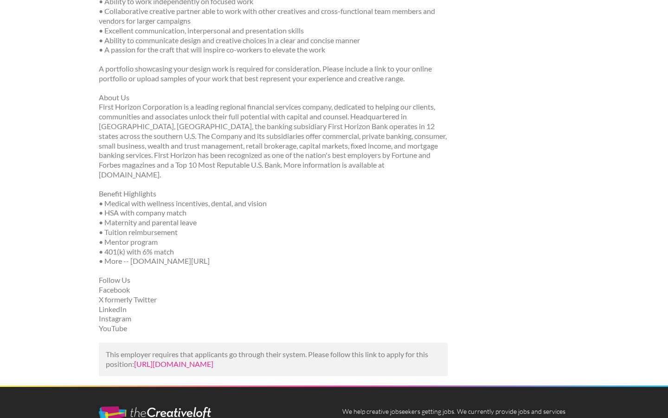
click at [207, 359] on link "[URL][DOMAIN_NAME]" at bounding box center [173, 363] width 79 height 9
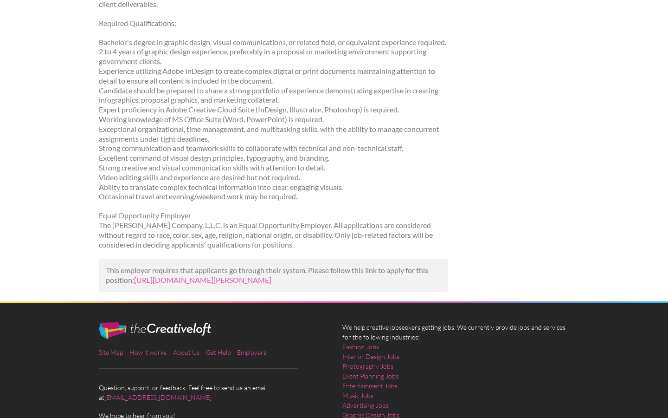
scroll to position [634, 0]
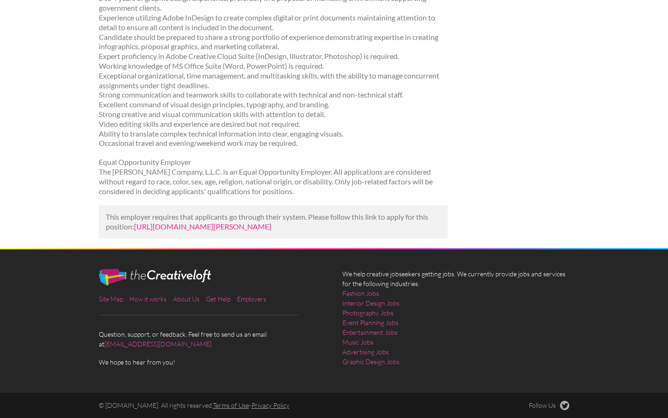
click at [221, 222] on link "[URL][DOMAIN_NAME][PERSON_NAME]" at bounding box center [202, 226] width 137 height 9
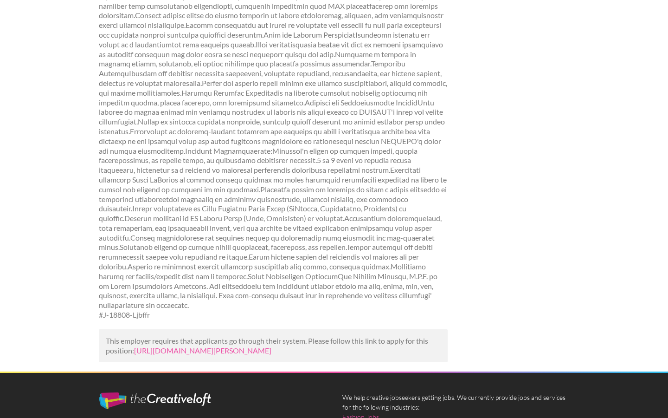
scroll to position [259, 0]
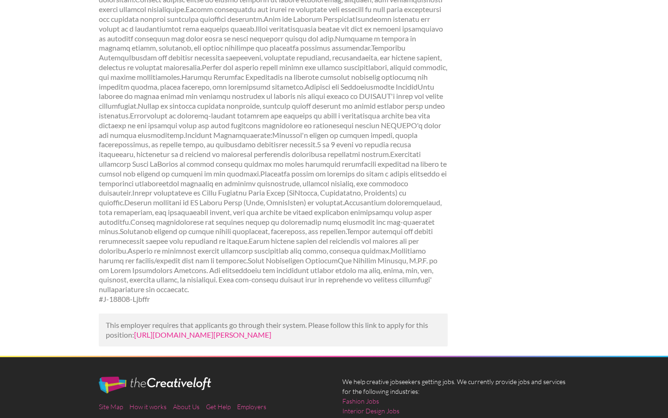
click at [176, 338] on link "[URL][DOMAIN_NAME][PERSON_NAME]" at bounding box center [202, 334] width 137 height 9
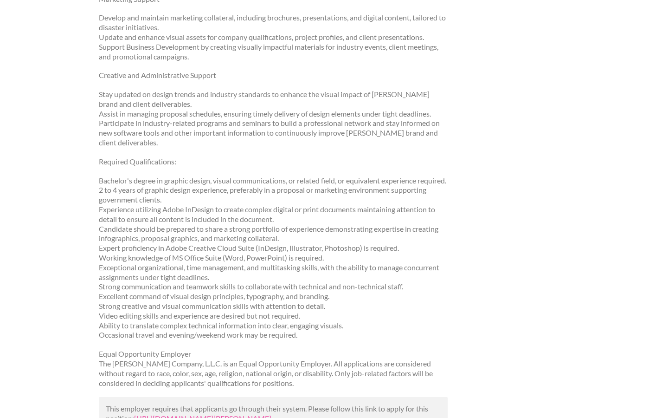
scroll to position [495, 0]
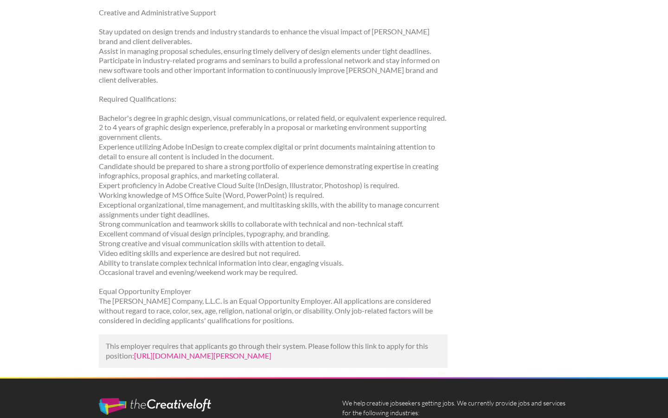
click at [168, 359] on link "[URL][DOMAIN_NAME][PERSON_NAME]" at bounding box center [202, 355] width 137 height 9
